Goal: Task Accomplishment & Management: Complete application form

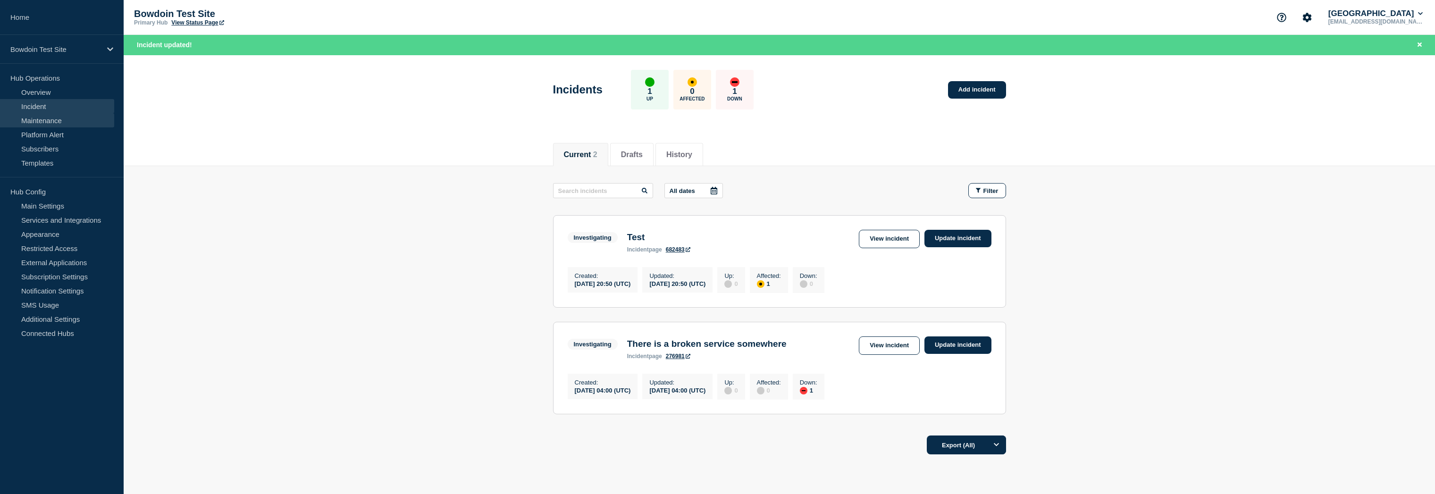
click at [55, 117] on link "Maintenance" at bounding box center [57, 120] width 114 height 14
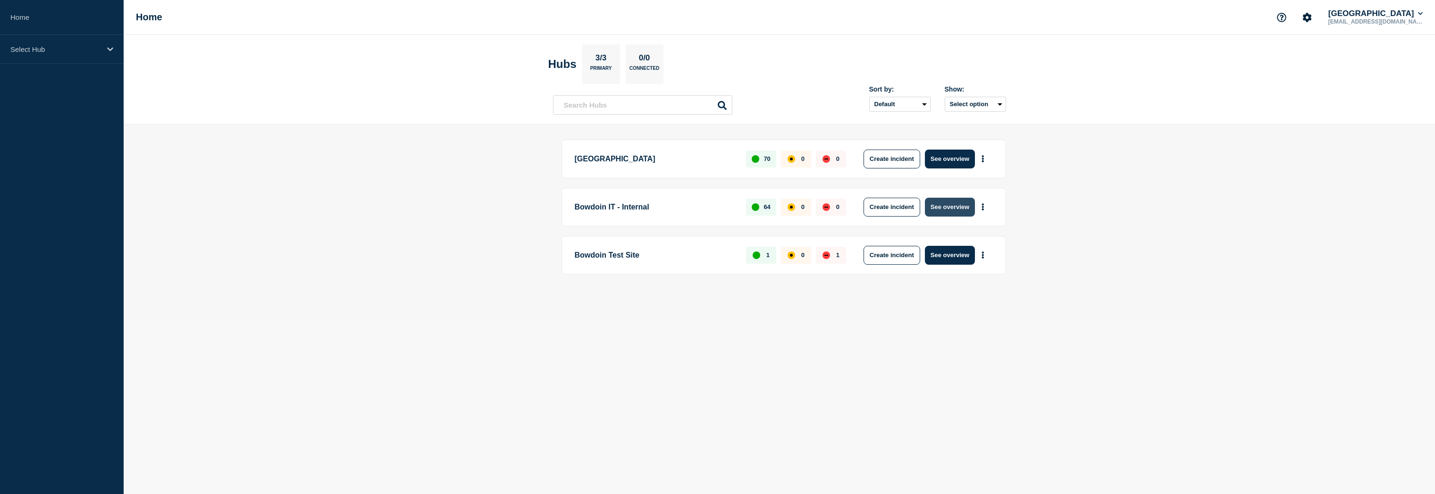
click at [963, 209] on button "See overview" at bounding box center [950, 207] width 50 height 19
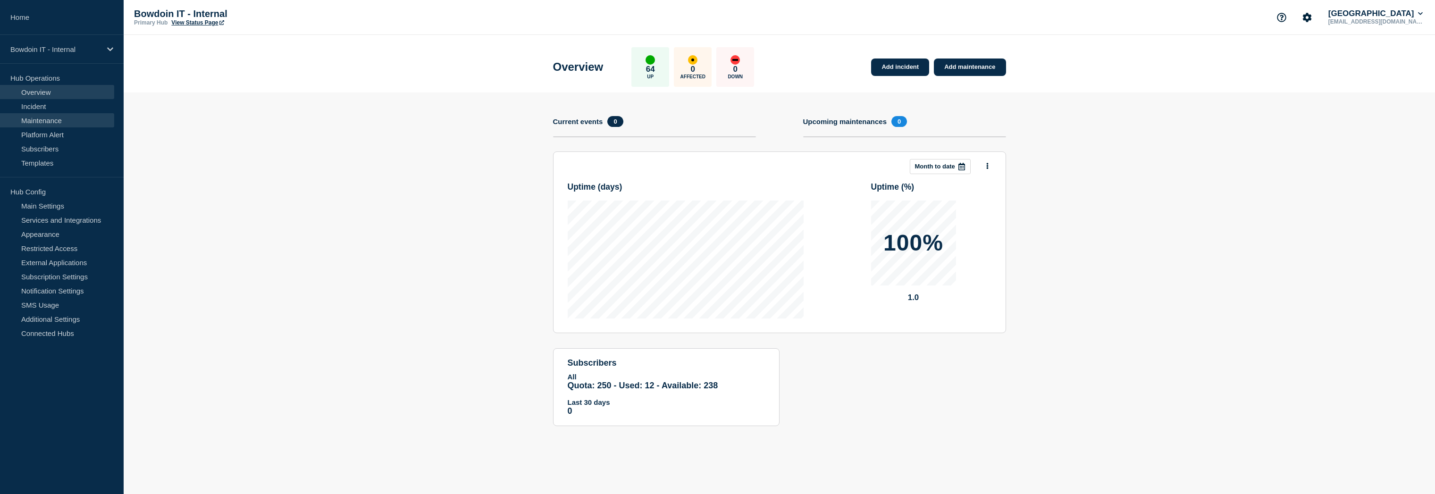
click at [36, 114] on link "Maintenance" at bounding box center [57, 120] width 114 height 14
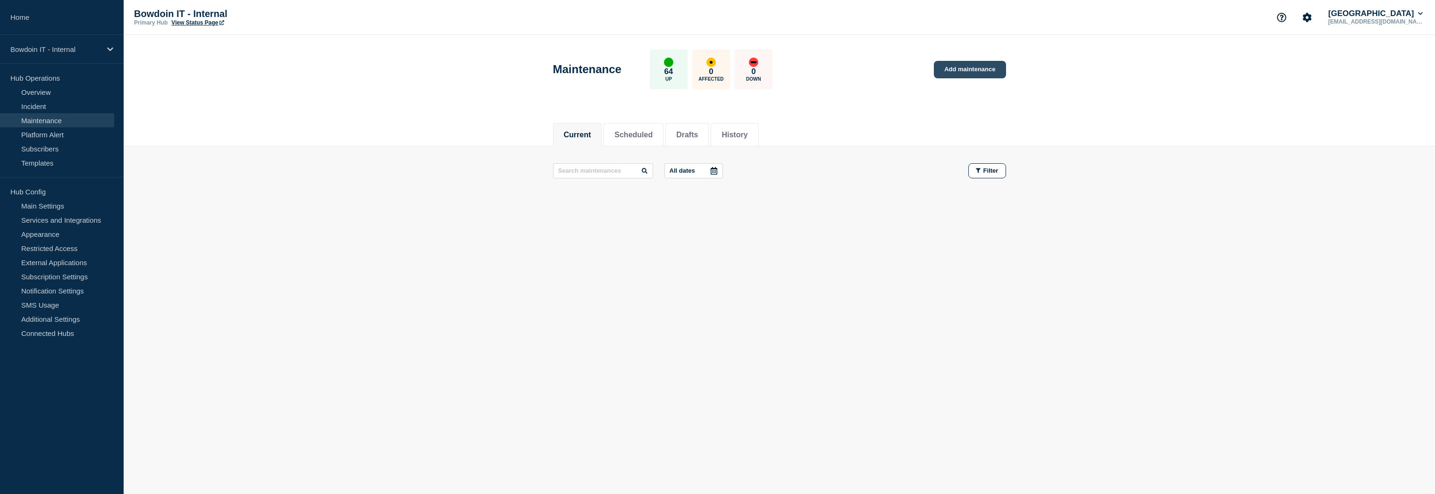
click at [954, 70] on link "Add maintenance" at bounding box center [970, 69] width 72 height 17
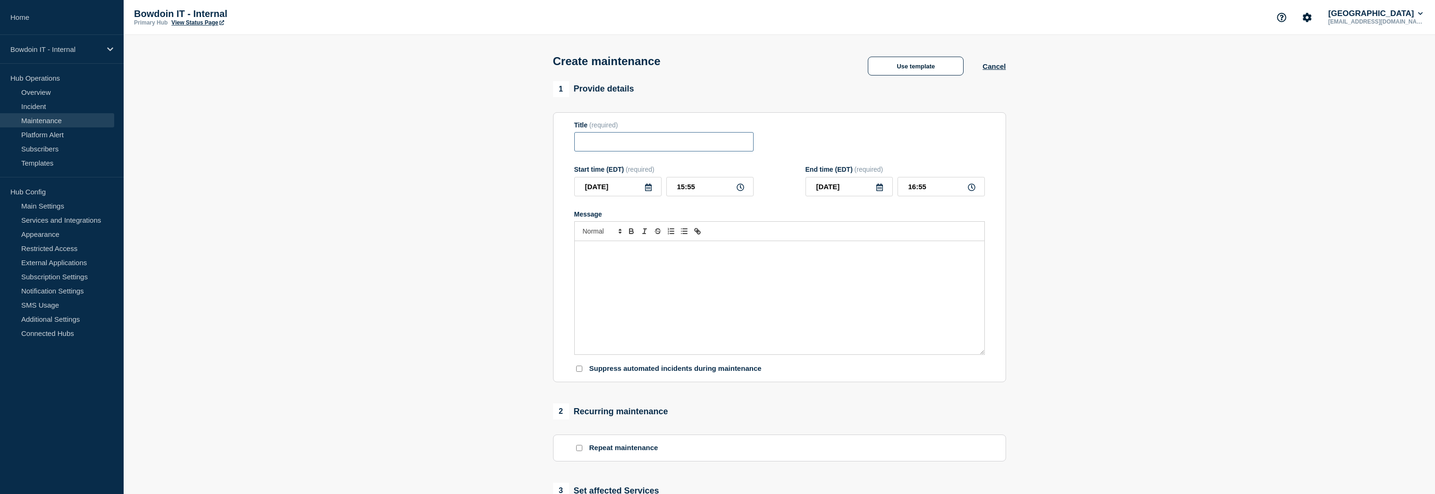
click at [600, 142] on input "Title" at bounding box center [663, 141] width 179 height 19
type input "SCCM to be retired"
click at [653, 273] on div "Message" at bounding box center [780, 297] width 410 height 113
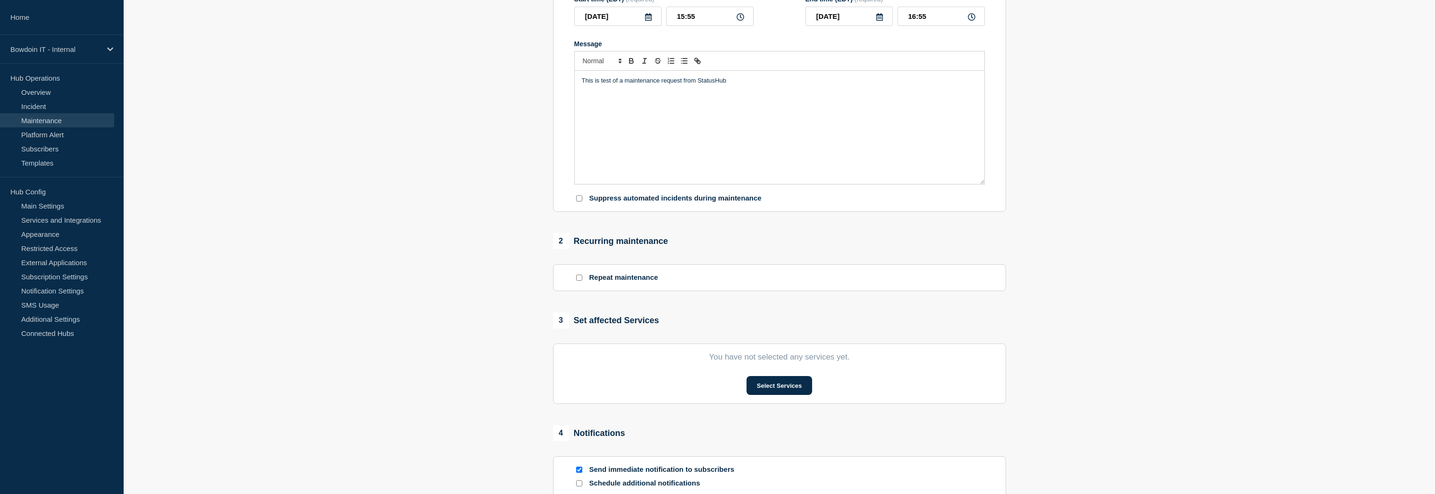
scroll to position [234, 0]
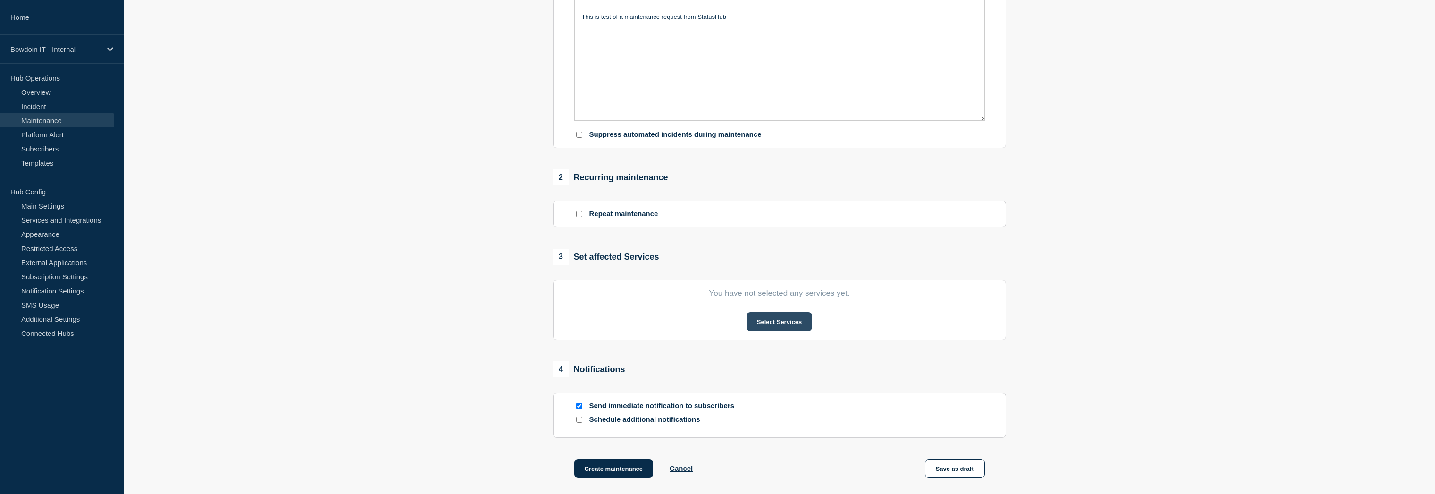
click at [787, 330] on button "Select Services" at bounding box center [780, 321] width 66 height 19
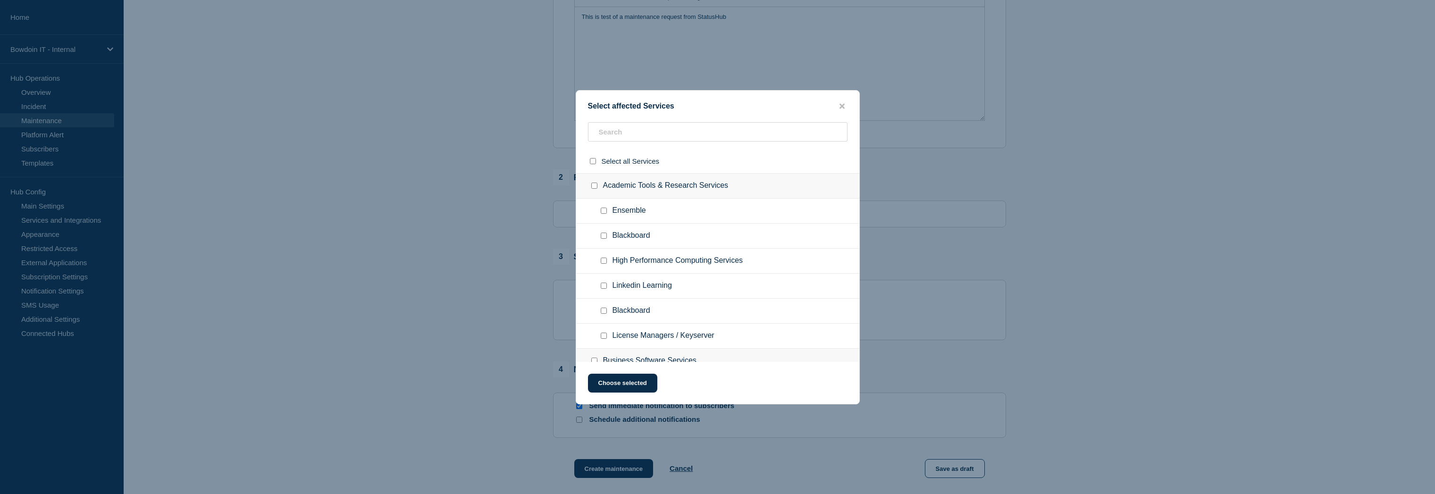
drag, startPoint x: 843, startPoint y: 104, endPoint x: 793, endPoint y: 101, distance: 50.1
click at [843, 104] on icon "close button" at bounding box center [842, 105] width 5 height 5
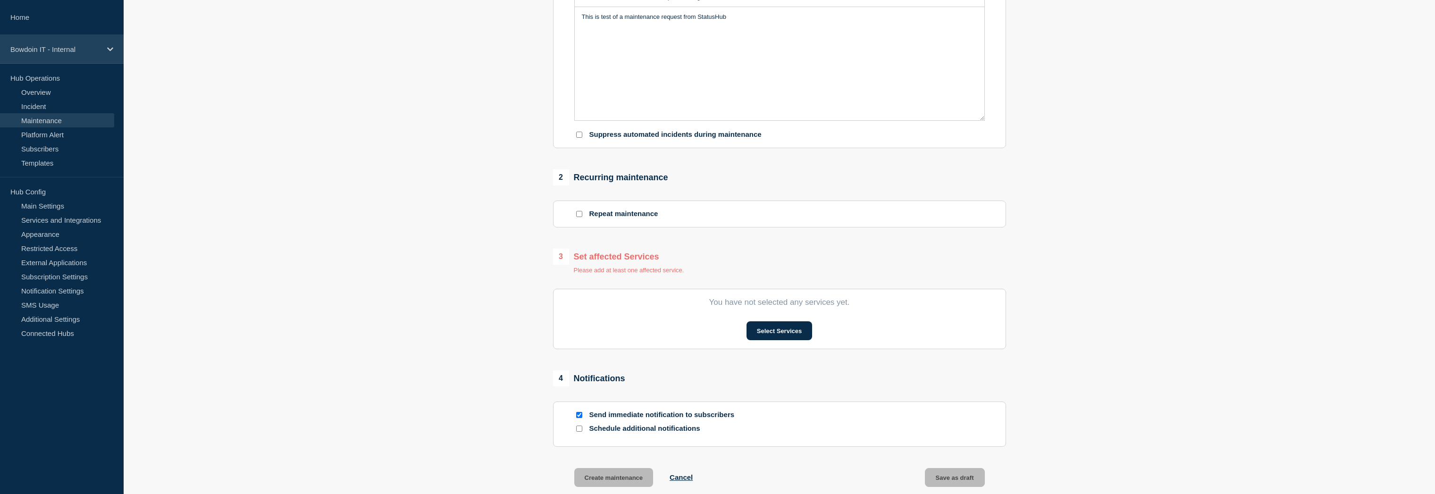
click at [76, 48] on p "Bowdoin IT - Internal" at bounding box center [55, 49] width 91 height 8
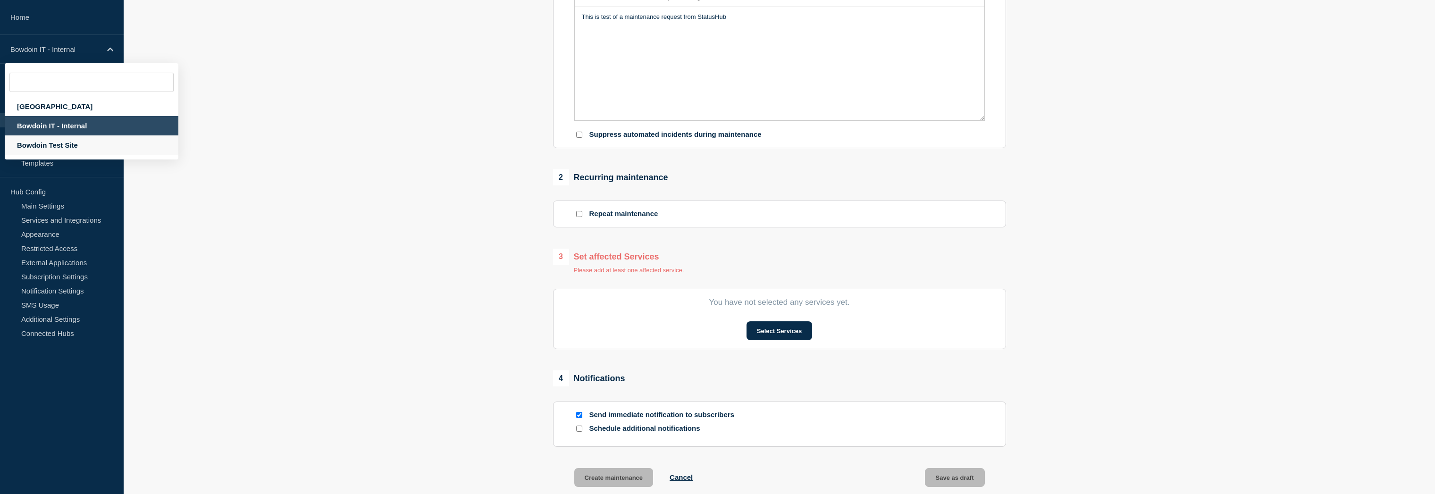
click at [59, 152] on div "Bowdoin Test Site" at bounding box center [92, 144] width 174 height 19
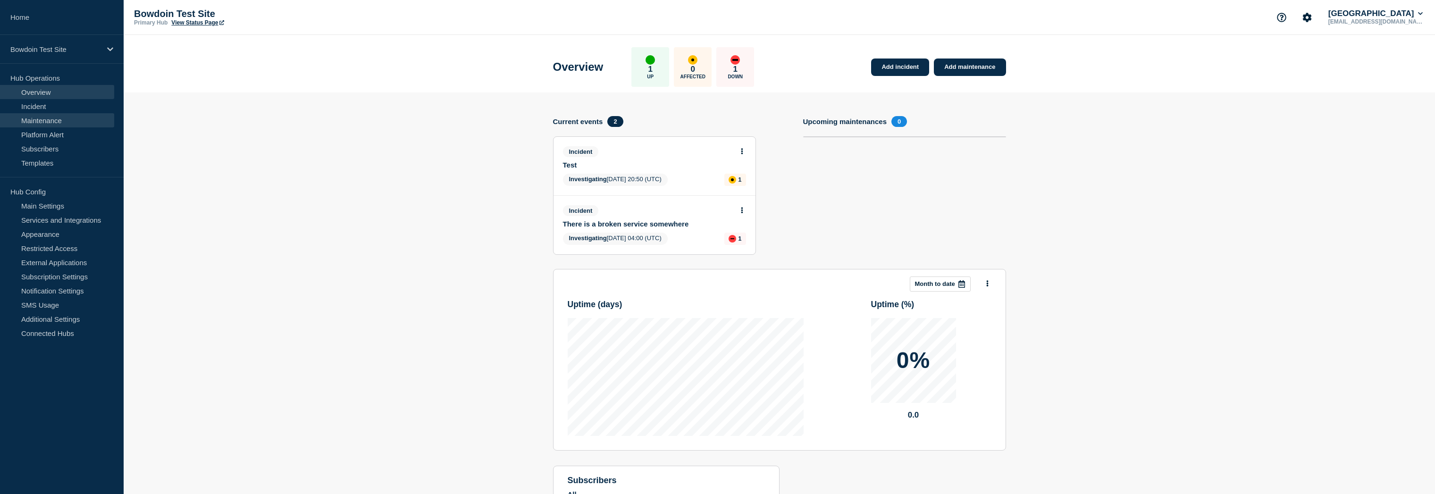
click at [59, 118] on link "Maintenance" at bounding box center [57, 120] width 114 height 14
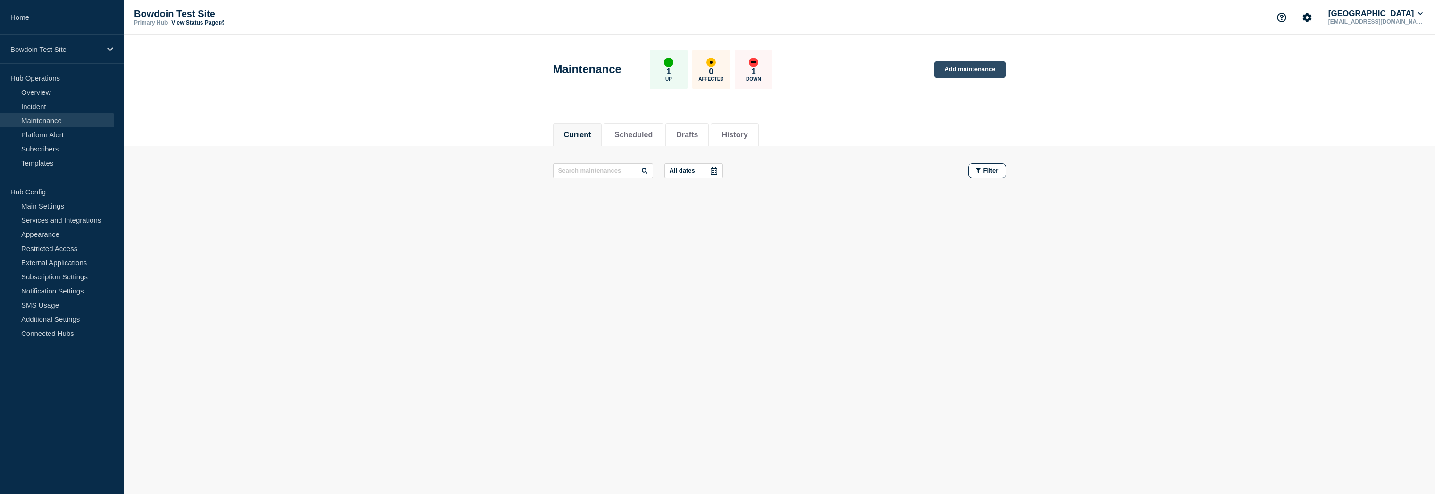
click at [981, 64] on link "Add maintenance" at bounding box center [970, 69] width 72 height 17
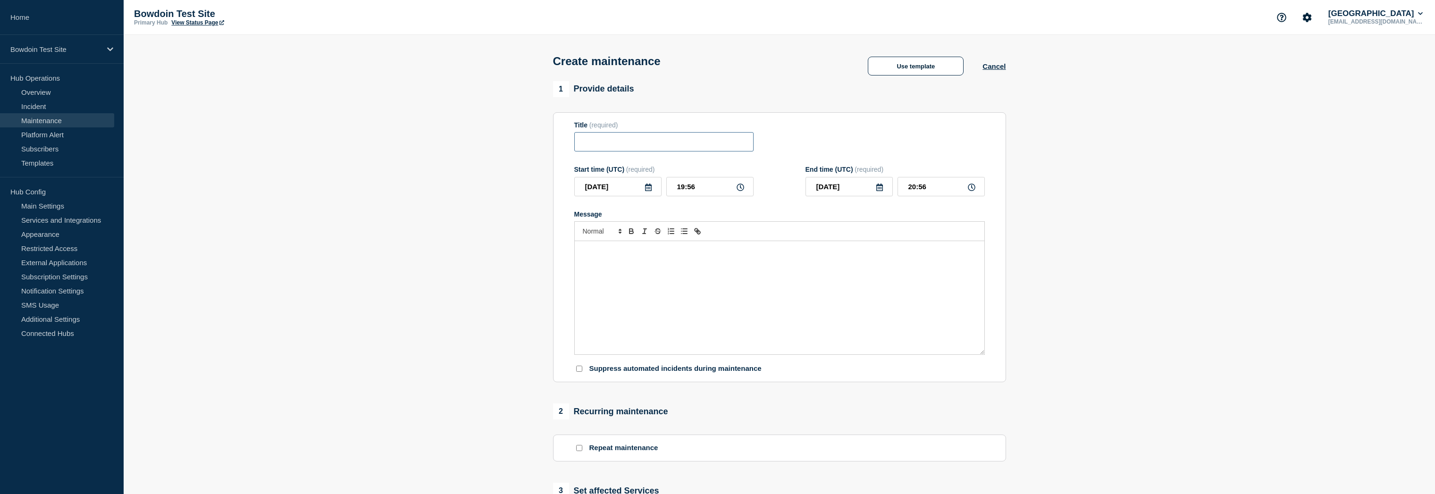
click at [619, 147] on input "Title" at bounding box center [663, 141] width 179 height 19
type input "Test Maintenance"
click at [721, 303] on div "Message" at bounding box center [780, 297] width 410 height 113
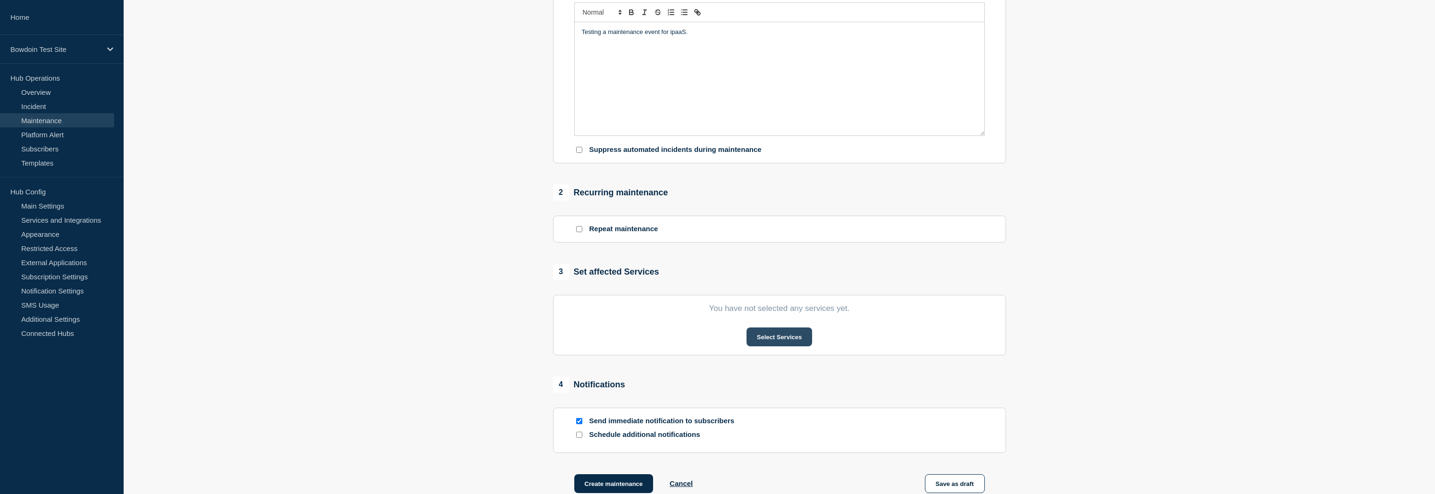
scroll to position [220, 0]
click at [780, 345] on button "Select Services" at bounding box center [780, 336] width 66 height 19
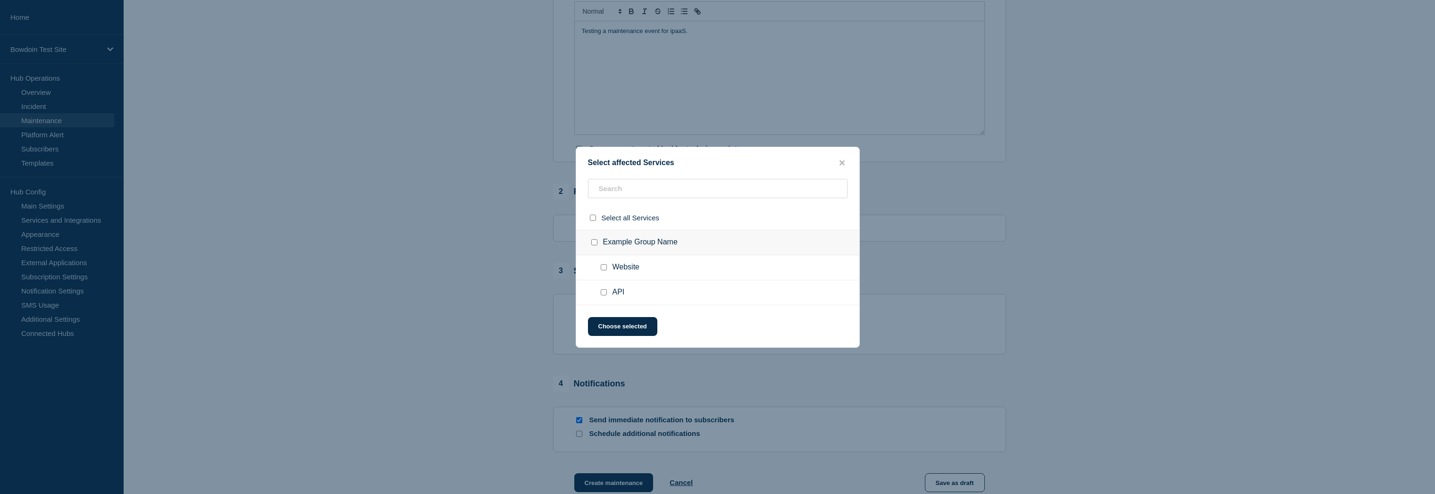
click at [604, 295] on input "API checkbox" at bounding box center [604, 292] width 6 height 6
checkbox input "true"
click at [620, 325] on button "Choose selected" at bounding box center [622, 326] width 69 height 19
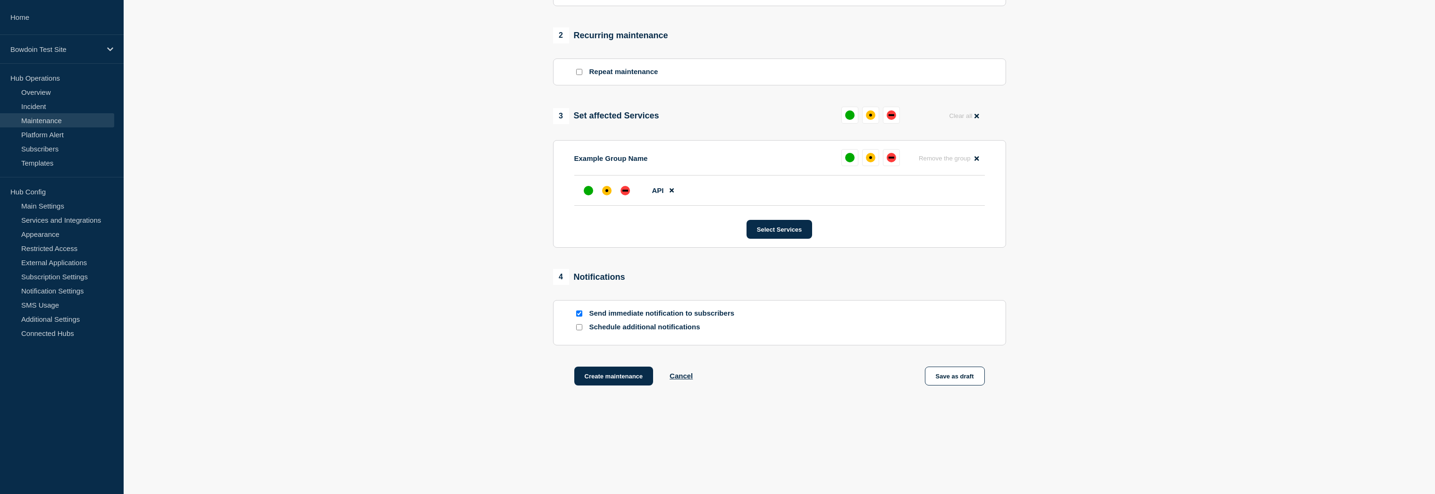
scroll to position [383, 0]
click at [620, 380] on button "Create maintenance" at bounding box center [613, 376] width 79 height 19
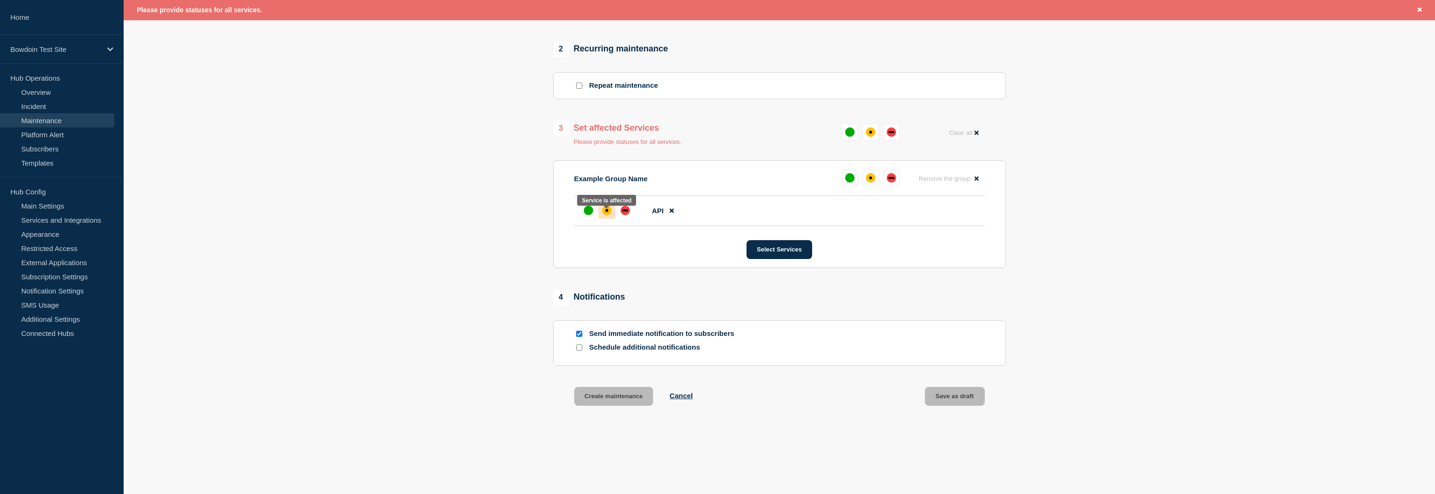
click at [608, 215] on div "affected" at bounding box center [606, 210] width 9 height 9
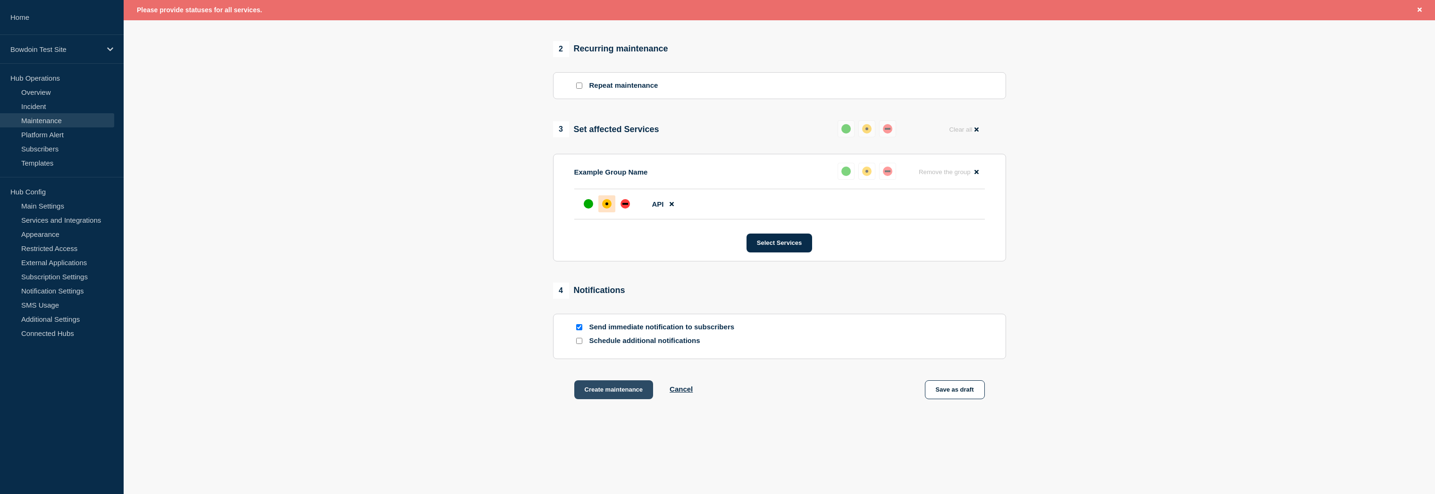
click at [608, 396] on button "Create maintenance" at bounding box center [613, 389] width 79 height 19
